Goal: Transaction & Acquisition: Book appointment/travel/reservation

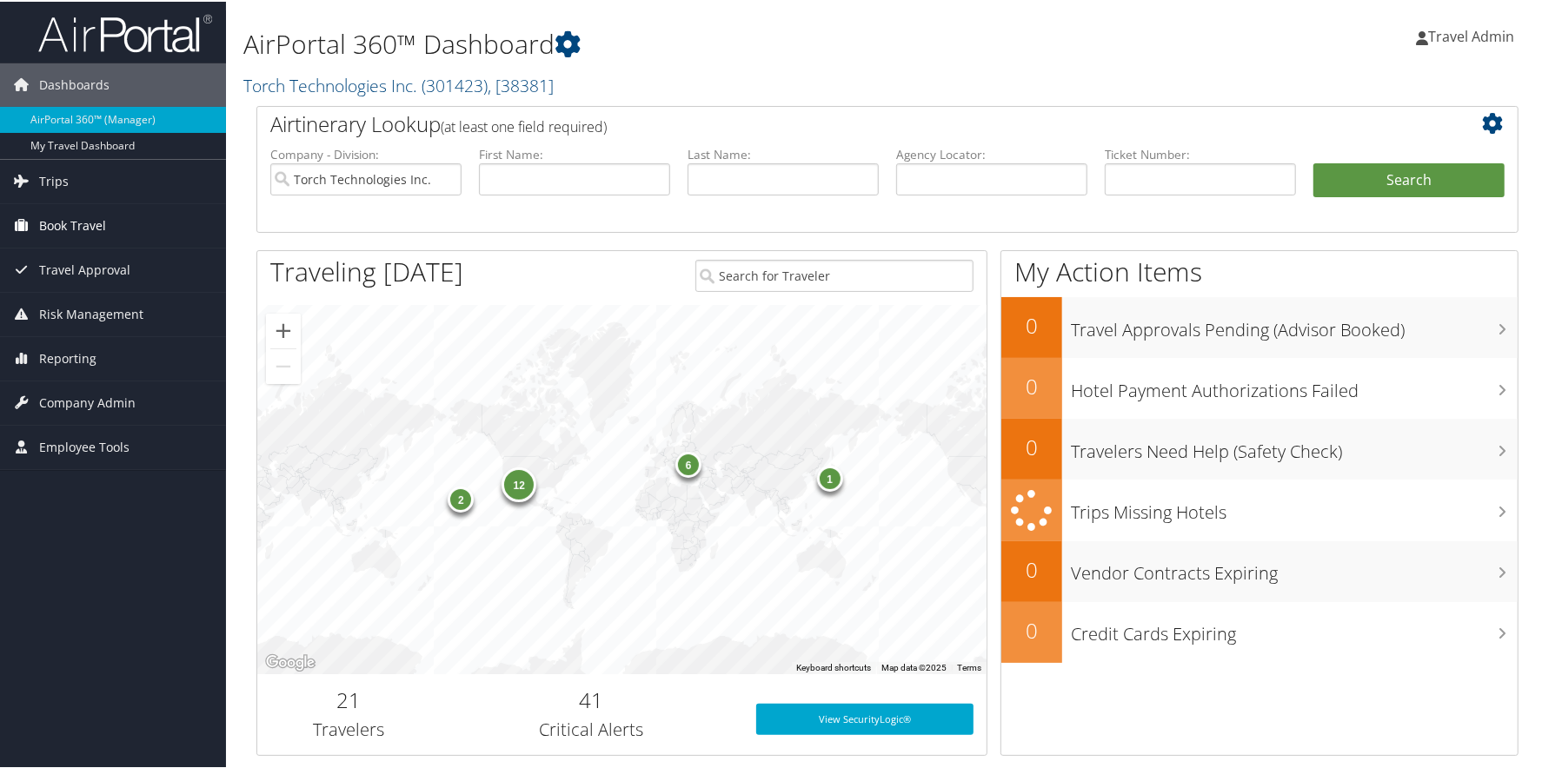
click at [99, 218] on span "Book Travel" at bounding box center [72, 224] width 67 height 43
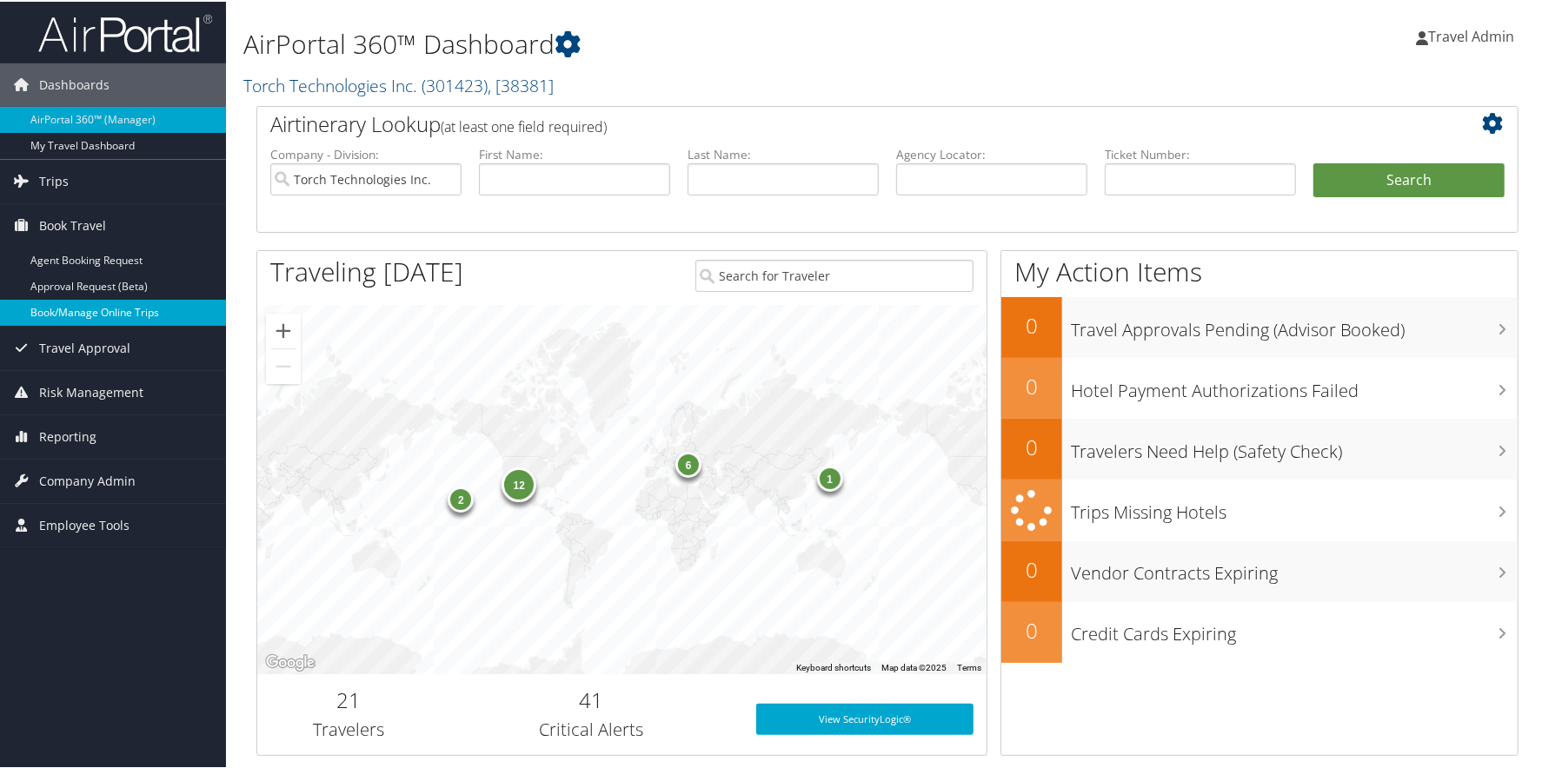
click at [116, 316] on link "Book/Manage Online Trips" at bounding box center [113, 311] width 226 height 26
